Goal: Task Accomplishment & Management: Use online tool/utility

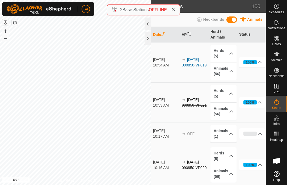
click at [147, 39] on div at bounding box center [148, 38] width 6 height 13
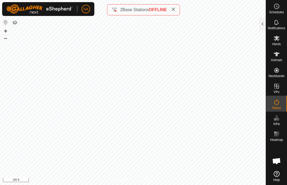
click at [175, 8] on icon at bounding box center [173, 9] width 4 height 4
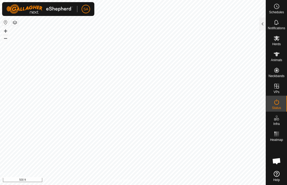
click at [277, 60] on span "Animals" at bounding box center [276, 59] width 11 height 3
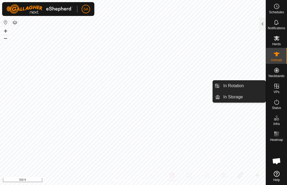
click at [255, 86] on link "In Rotation" at bounding box center [242, 86] width 45 height 11
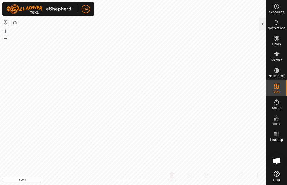
click at [262, 22] on div at bounding box center [262, 24] width 6 height 13
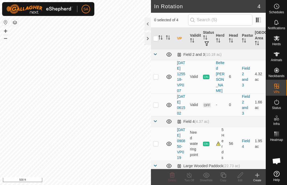
click at [160, 82] on td at bounding box center [157, 77] width 13 height 34
checkbox input "true"
click at [189, 176] on icon at bounding box center [189, 175] width 7 height 6
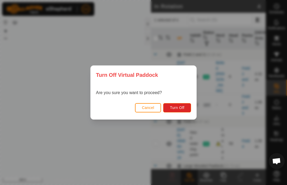
click at [180, 103] on button "Turn Off" at bounding box center [177, 107] width 28 height 9
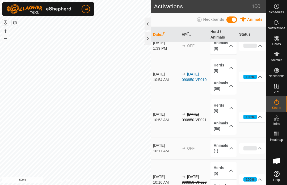
scroll to position [9, 0]
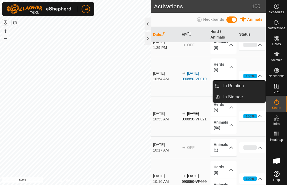
click at [249, 85] on link "In Rotation" at bounding box center [242, 86] width 45 height 11
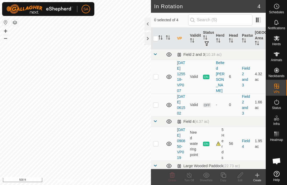
click at [239, 85] on td "6" at bounding box center [233, 77] width 13 height 34
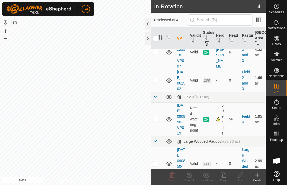
scroll to position [25, 0]
click at [158, 121] on p-checkbox at bounding box center [155, 119] width 5 height 4
click at [159, 131] on td at bounding box center [157, 119] width 13 height 34
checkbox input "false"
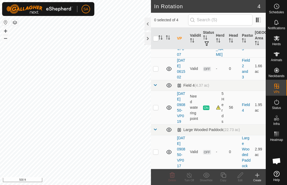
scroll to position [58, 0]
click at [157, 150] on p-checkbox at bounding box center [155, 152] width 5 height 4
checkbox input "false"
click at [171, 150] on icon at bounding box center [168, 152] width 5 height 4
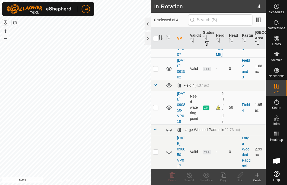
click at [156, 66] on p-checkbox at bounding box center [155, 68] width 5 height 4
click at [155, 66] on p-checkbox at bounding box center [155, 68] width 5 height 4
checkbox input "false"
click at [171, 66] on icon at bounding box center [169, 69] width 6 height 6
click at [157, 105] on p-checkbox at bounding box center [155, 107] width 5 height 4
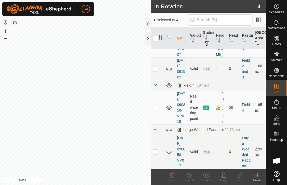
checkbox input "true"
click at [225, 177] on icon at bounding box center [223, 174] width 5 height 5
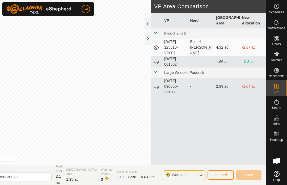
click at [220, 173] on span "Cancel" at bounding box center [220, 175] width 12 height 4
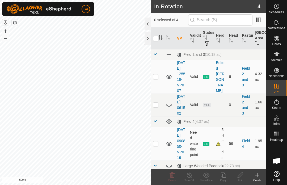
click at [159, 155] on td at bounding box center [157, 144] width 13 height 34
checkbox input "true"
click at [222, 176] on icon at bounding box center [223, 174] width 5 height 5
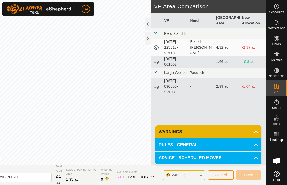
click at [223, 174] on span "Cancel" at bounding box center [220, 175] width 12 height 4
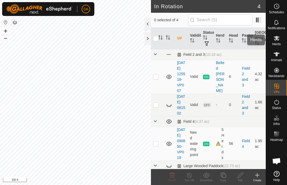
click at [276, 38] on icon at bounding box center [277, 38] width 6 height 5
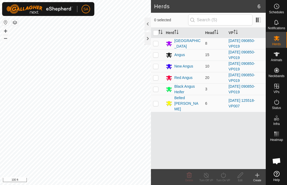
click at [159, 31] on icon "Activate to sort" at bounding box center [160, 32] width 4 height 4
click at [155, 32] on input "checkbox" at bounding box center [155, 32] width 5 height 5
checkbox input "true"
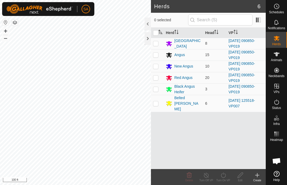
checkbox input "true"
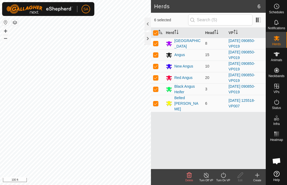
click at [226, 175] on icon at bounding box center [223, 174] width 5 height 5
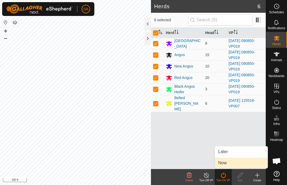
click at [230, 162] on link "Now" at bounding box center [241, 163] width 53 height 11
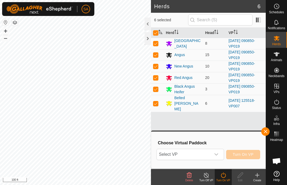
click at [216, 153] on icon "dropdown trigger" at bounding box center [216, 154] width 4 height 4
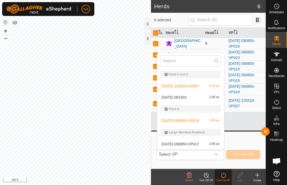
click at [187, 98] on span "[DATE] 061502" at bounding box center [174, 97] width 25 height 4
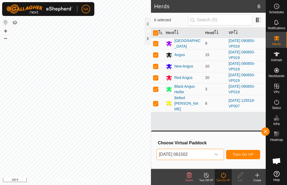
click at [218, 155] on icon "dropdown trigger" at bounding box center [216, 154] width 4 height 4
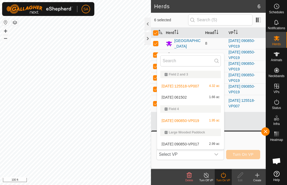
click at [210, 121] on span "1.95 ac" at bounding box center [214, 121] width 10 height 4
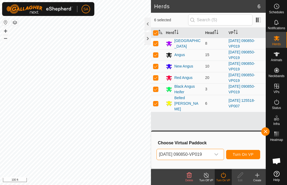
click at [244, 155] on span "Turn On VP" at bounding box center [243, 154] width 21 height 4
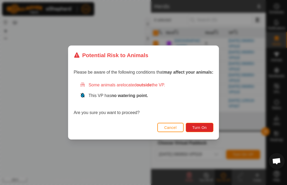
click at [199, 127] on span "Turn On" at bounding box center [199, 127] width 14 height 4
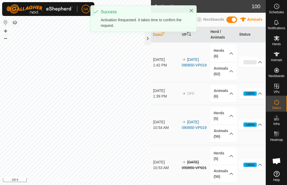
click at [186, 13] on div at bounding box center [189, 12] width 7 height 6
click at [189, 12] on button "Close" at bounding box center [191, 10] width 7 height 7
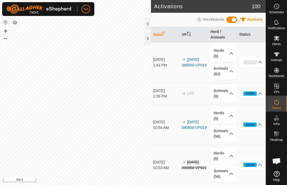
click at [151, 38] on div at bounding box center [148, 38] width 6 height 13
